Goal: Transaction & Acquisition: Subscribe to service/newsletter

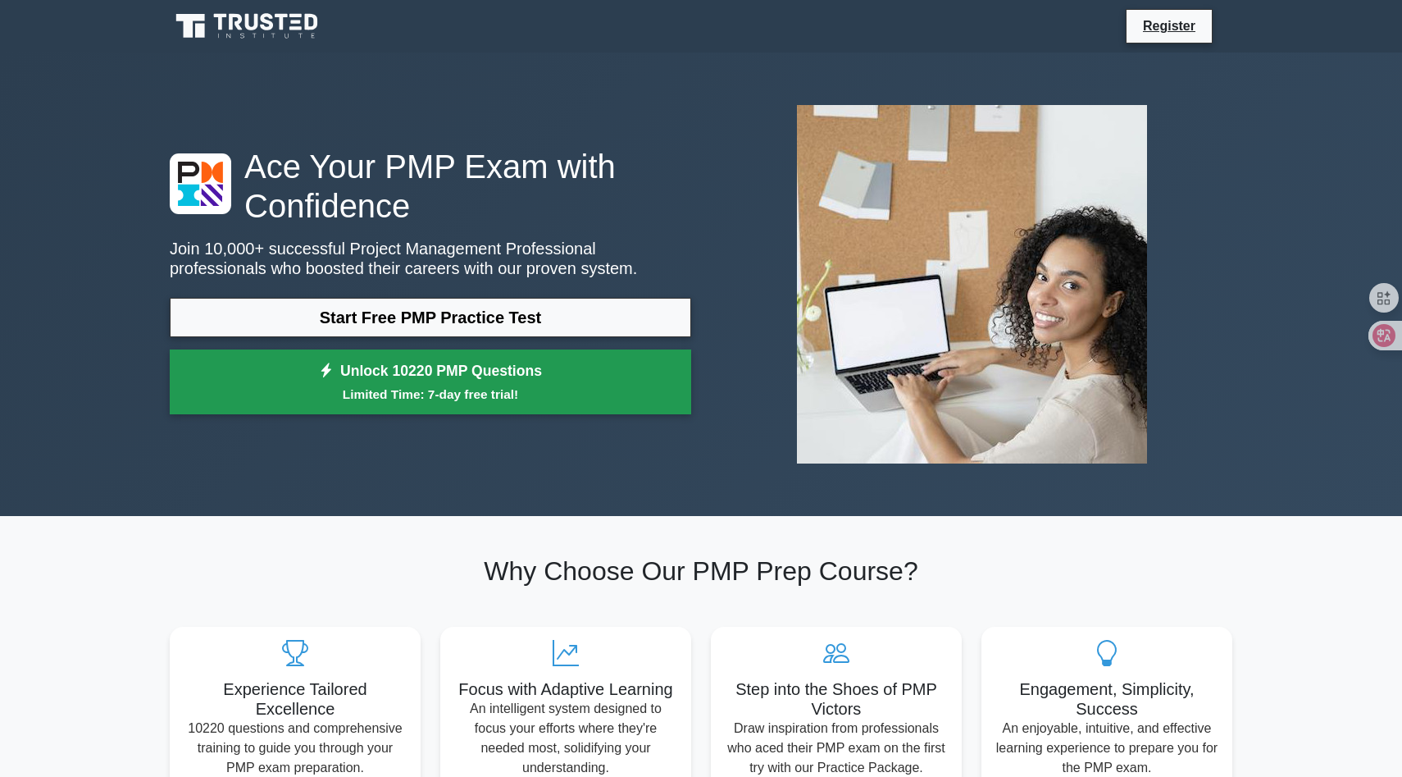
click at [475, 402] on small "Limited Time: 7-day free trial!" at bounding box center [430, 394] width 481 height 19
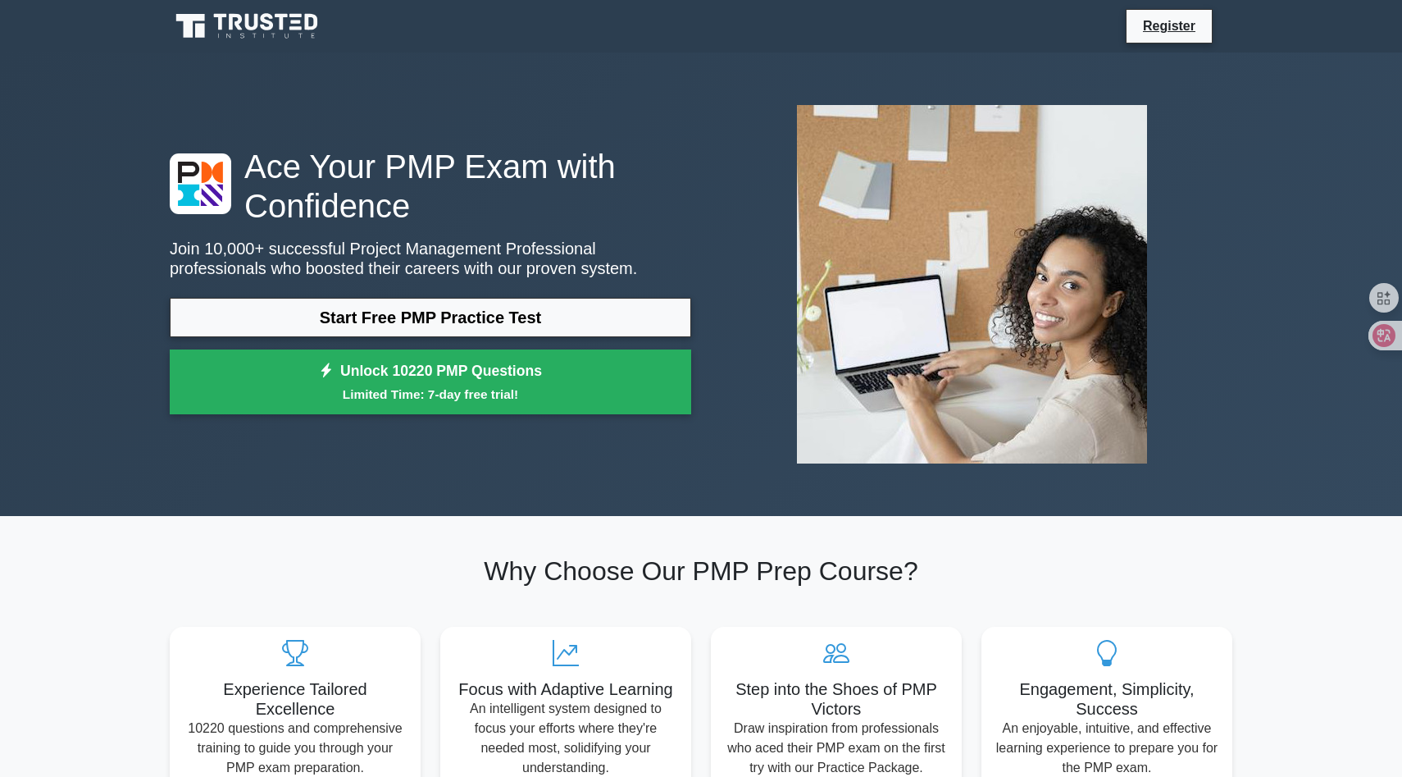
click at [521, 293] on div "Ace Your PMP Exam with Confidence Join 10,000+ successful Project Management Pr…" at bounding box center [430, 285] width 541 height 276
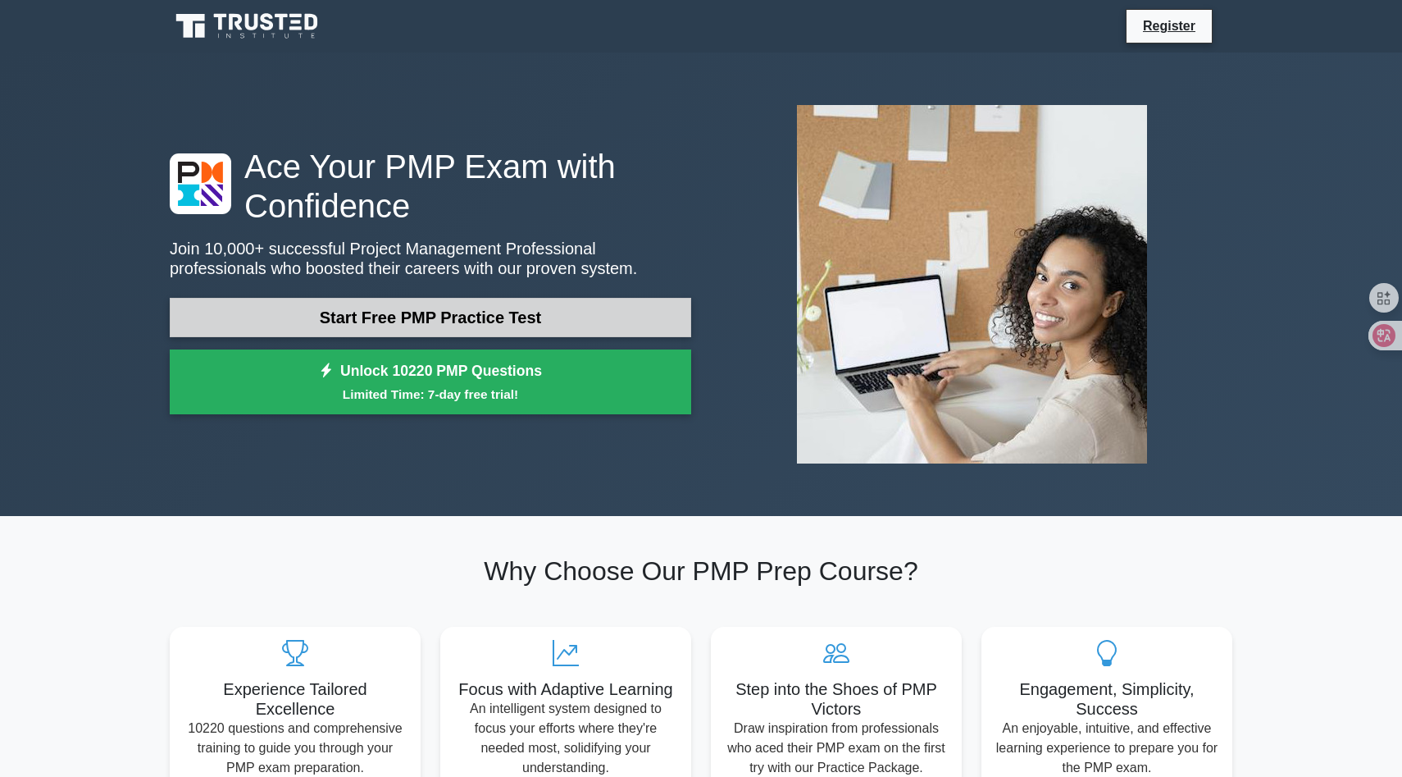
click at [515, 312] on link "Start Free PMP Practice Test" at bounding box center [431, 317] width 522 height 39
